Goal: Book appointment/travel/reservation

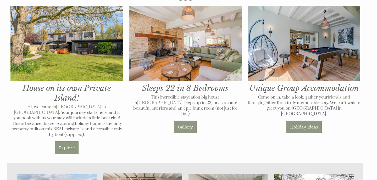
scroll to position [221, 0]
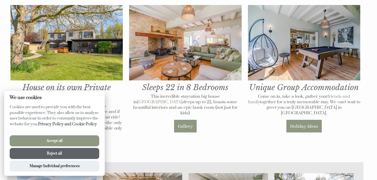
click at [82, 138] on button "Accept all" at bounding box center [55, 140] width 90 height 11
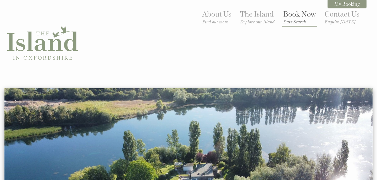
click at [304, 10] on li "Book Now Date Search" at bounding box center [300, 18] width 35 height 18
click at [304, 16] on link "Book Now Date Search" at bounding box center [300, 17] width 33 height 14
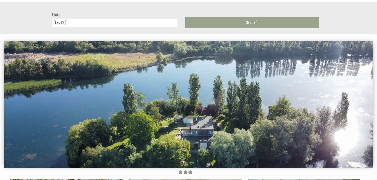
scroll to position [88, 0]
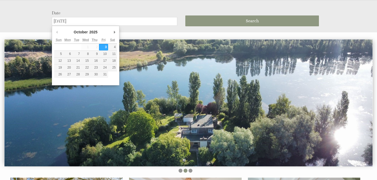
click at [147, 20] on input "[DATE]" at bounding box center [115, 21] width 126 height 9
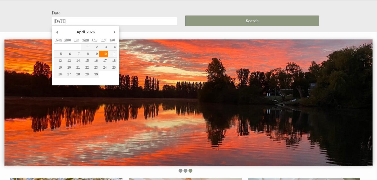
type input "[DATE]"
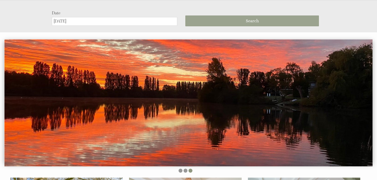
click at [226, 22] on button "Search" at bounding box center [253, 20] width 134 height 11
